Goal: Information Seeking & Learning: Learn about a topic

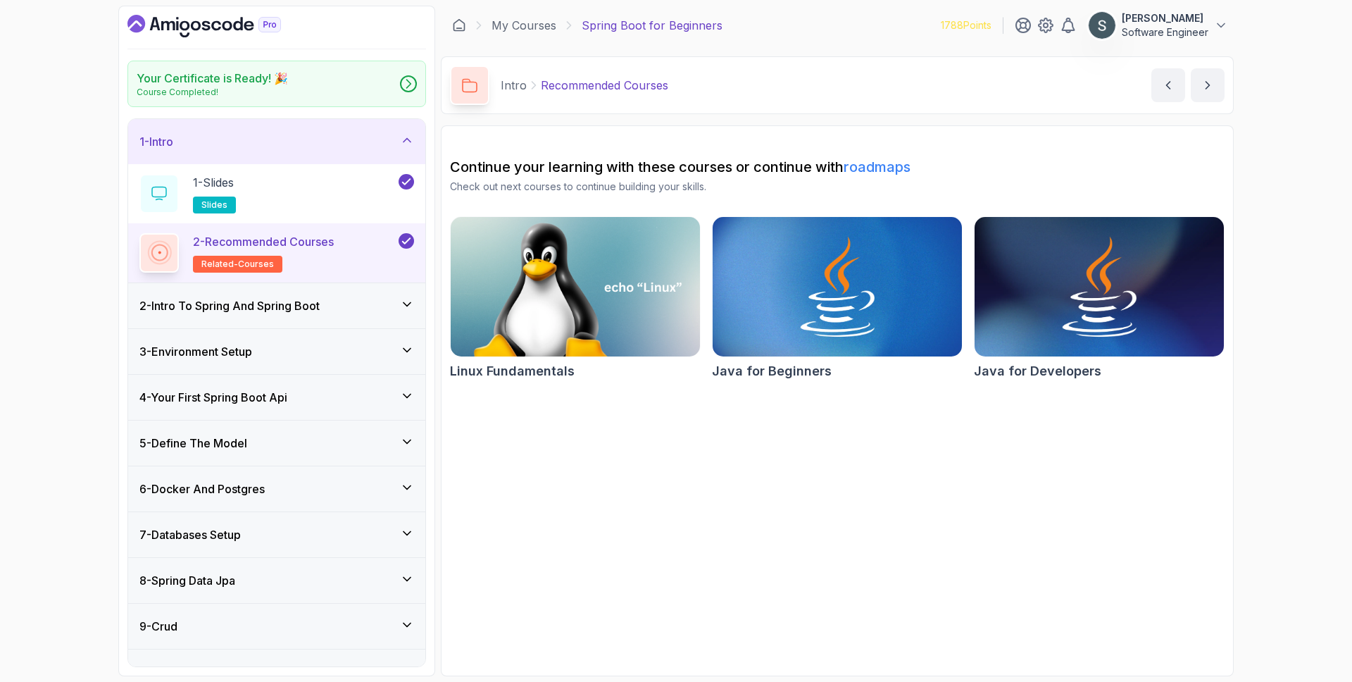
click at [269, 346] on div "3 - Environment Setup" at bounding box center [276, 351] width 275 height 17
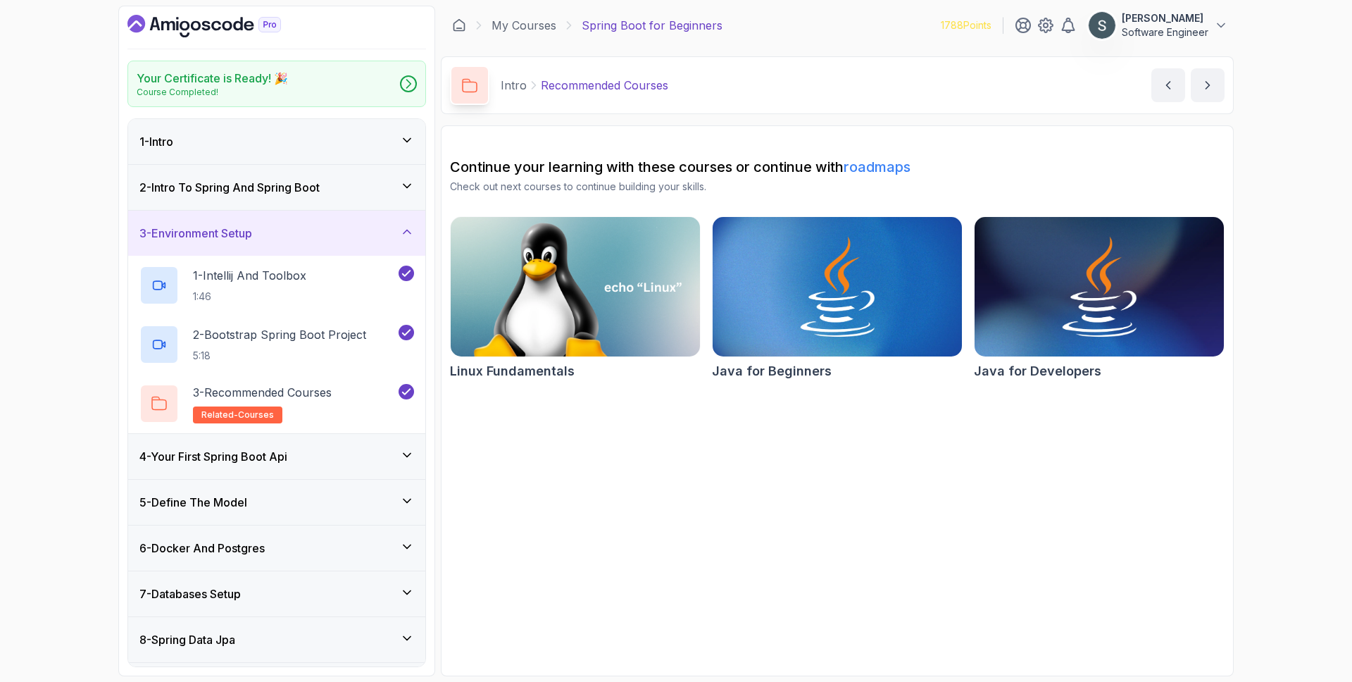
click at [261, 465] on div "4 - Your First Spring Boot Api" at bounding box center [276, 456] width 297 height 45
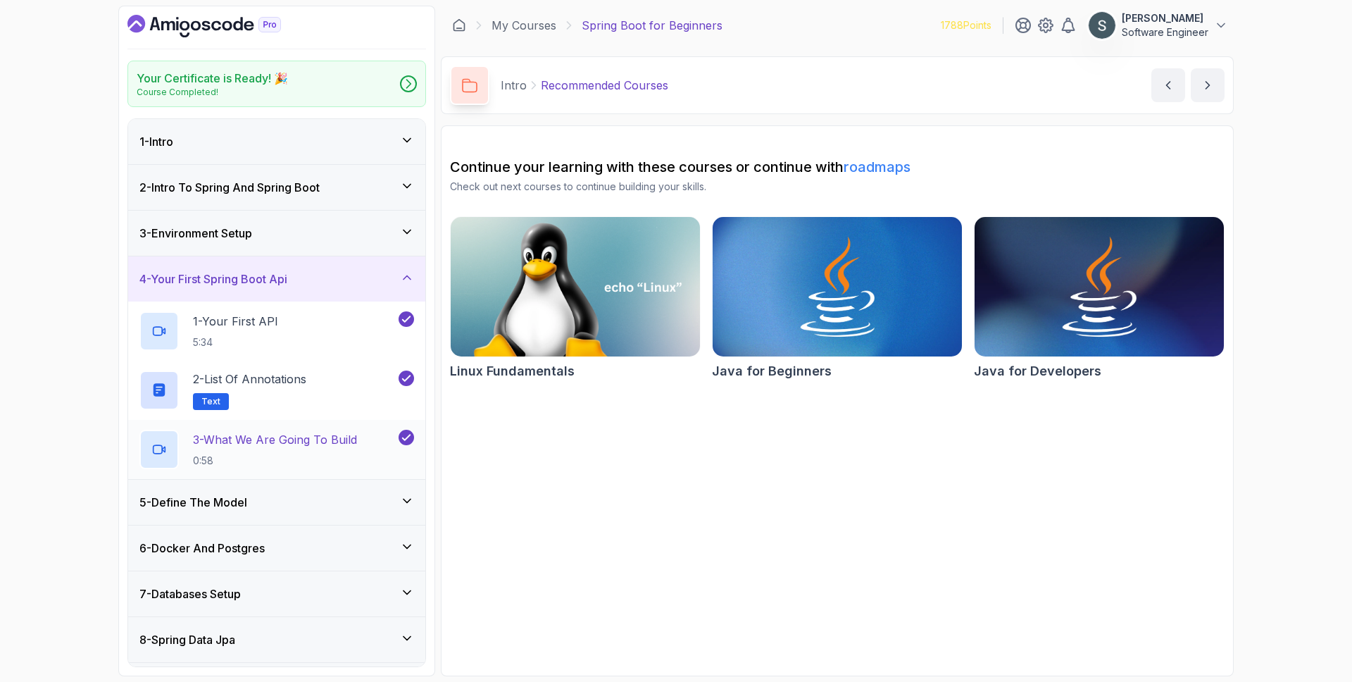
click at [266, 458] on p "0:58" at bounding box center [275, 461] width 164 height 14
